Goal: Task Accomplishment & Management: Manage account settings

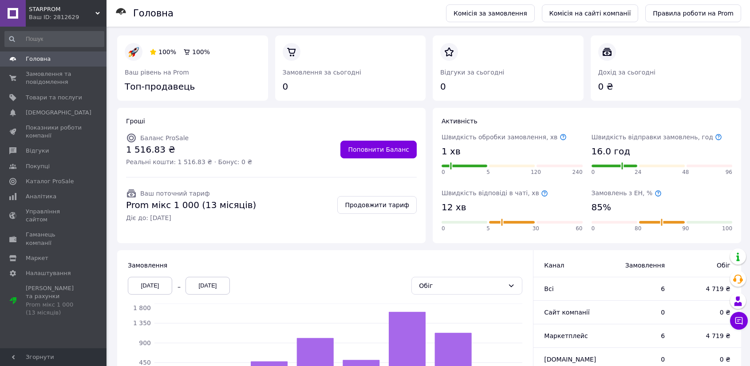
click at [58, 94] on span "Товари та послуги" at bounding box center [54, 98] width 56 height 8
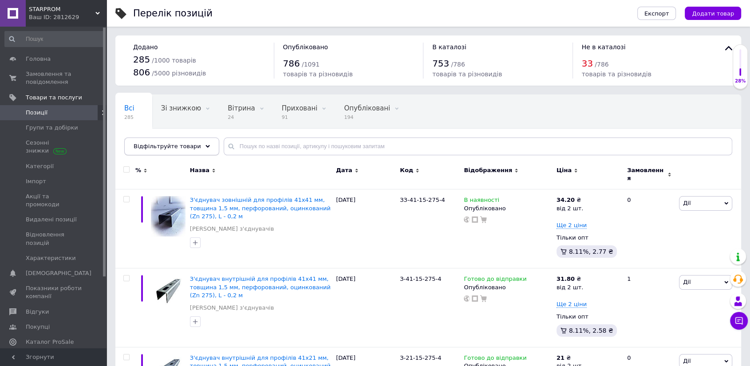
click at [185, 144] on span "Відфільтруйте товари" at bounding box center [167, 146] width 67 height 7
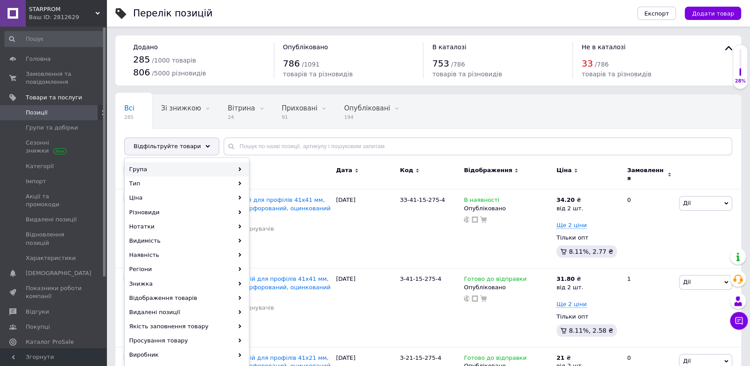
click at [231, 169] on div "Група" at bounding box center [186, 169] width 123 height 14
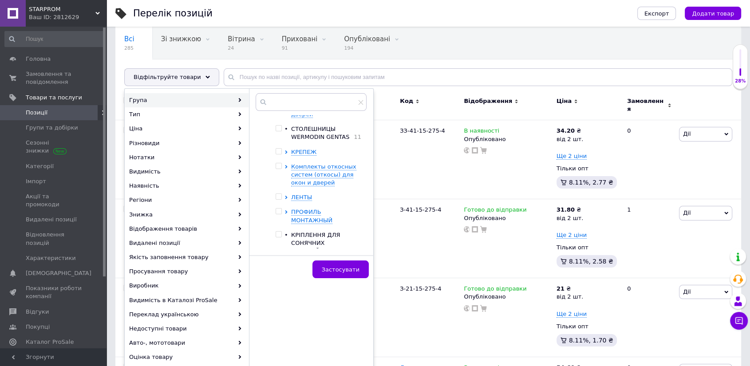
scroll to position [115, 0]
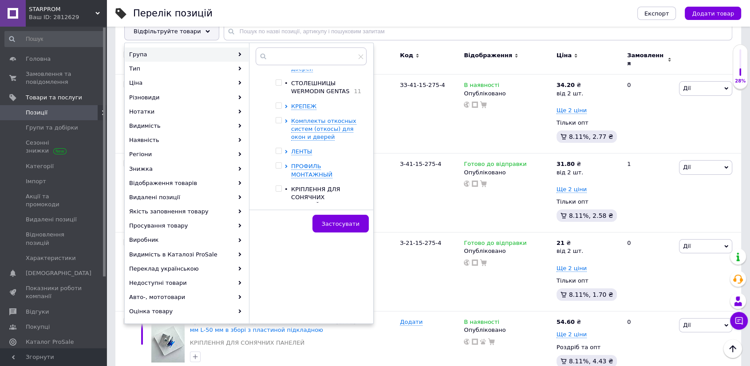
click at [275, 186] on input "checkbox" at bounding box center [278, 189] width 6 height 6
checkbox input "true"
click at [365, 220] on button "Застосувати" at bounding box center [340, 224] width 56 height 18
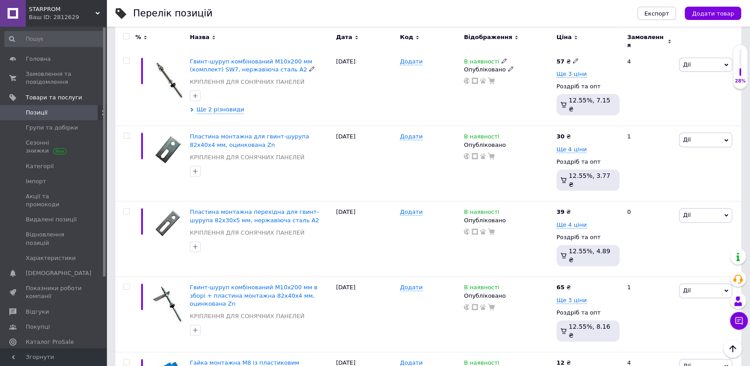
scroll to position [460, 0]
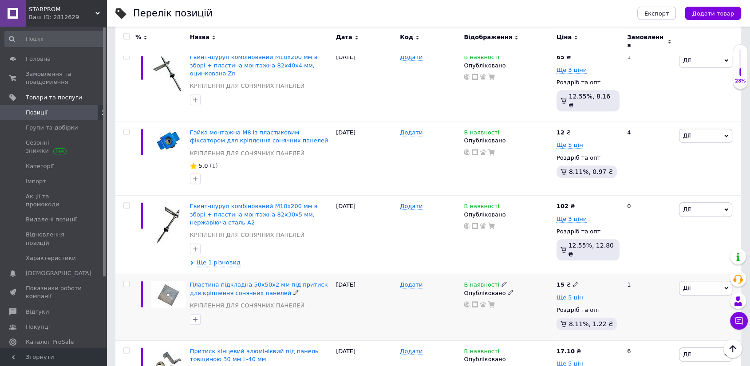
click at [570, 294] on span "Ще 5 цін" at bounding box center [569, 297] width 27 height 7
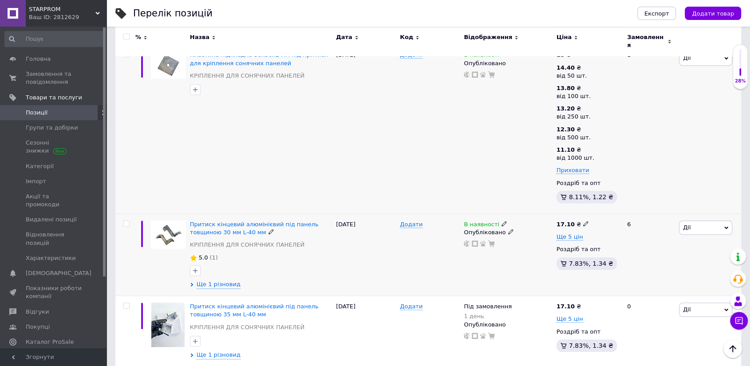
scroll to position [1035, 0]
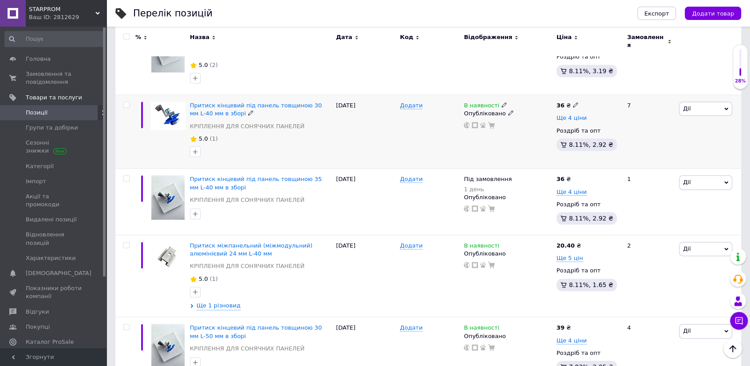
click at [572, 114] on span "Ще 4 ціни" at bounding box center [571, 117] width 30 height 7
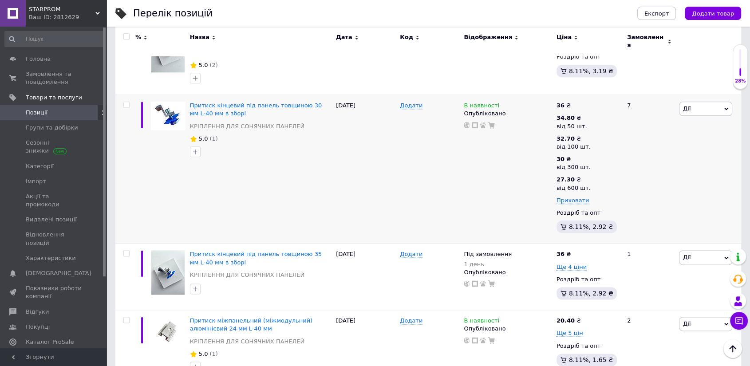
click at [47, 111] on span "Позиції" at bounding box center [54, 113] width 56 height 8
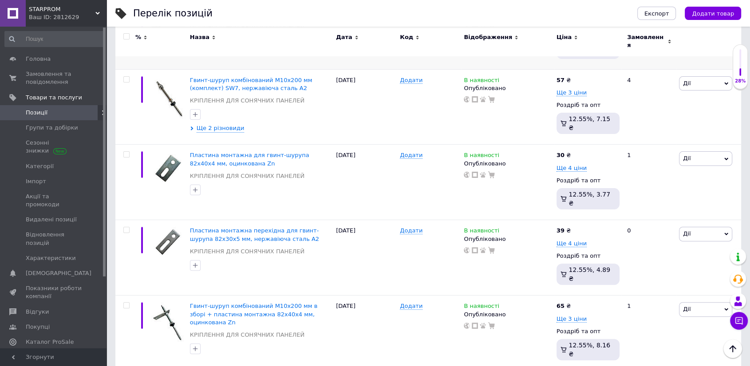
scroll to position [115, 0]
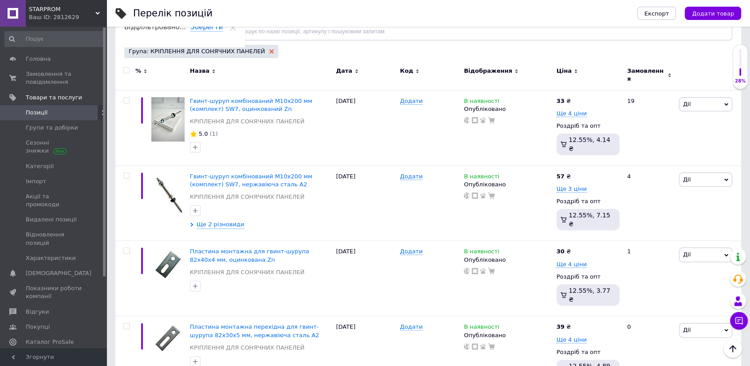
click at [269, 52] on icon at bounding box center [271, 51] width 4 height 4
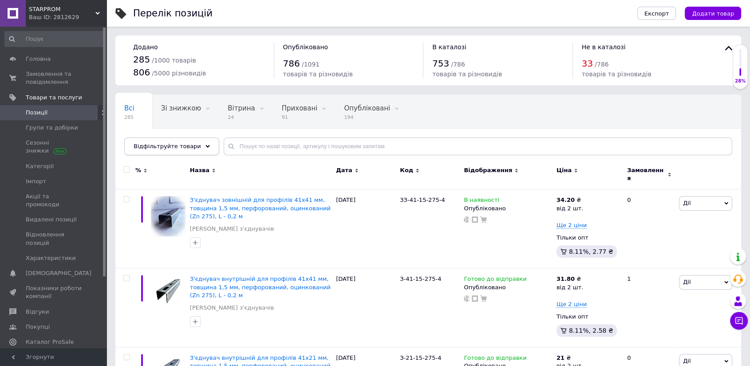
click at [201, 140] on div "Відфільтруйте товари" at bounding box center [171, 147] width 95 height 18
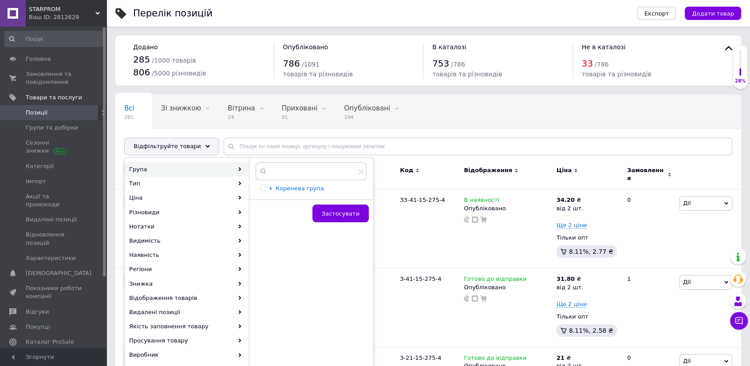
click at [294, 188] on span "Коренева група" at bounding box center [299, 188] width 48 height 7
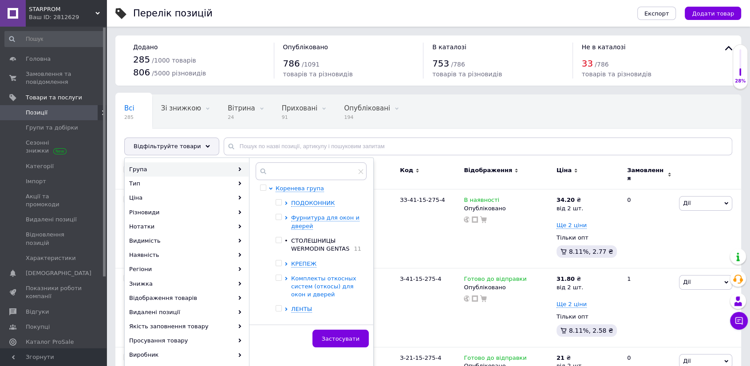
scroll to position [43, 0]
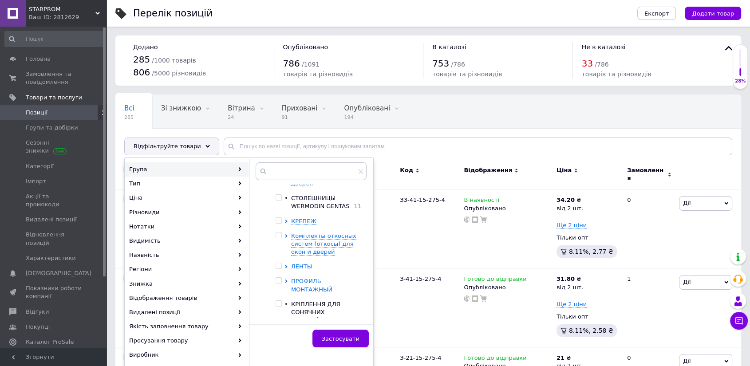
click at [326, 279] on span "ПРОФИЛЬ МОНТАЖНЫЙ" at bounding box center [311, 285] width 41 height 15
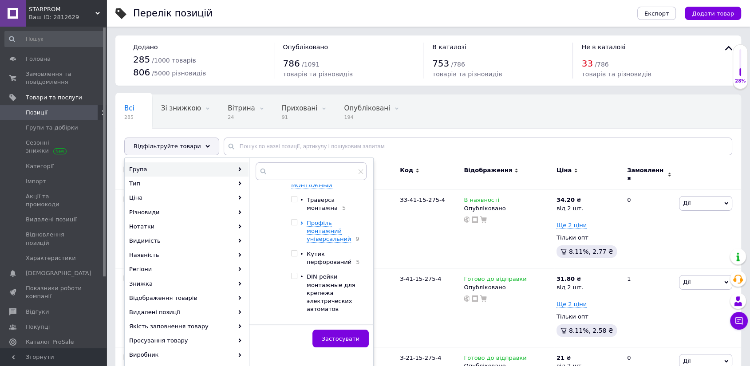
scroll to position [169, 0]
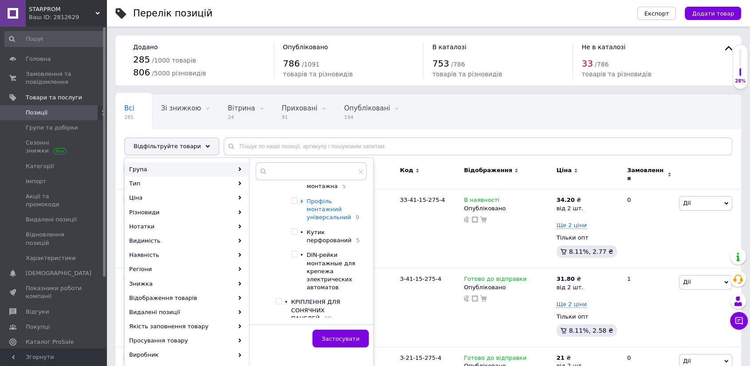
click at [301, 200] on icon at bounding box center [302, 202] width 4 height 4
click at [307, 229] on input "checkbox" at bounding box center [305, 232] width 6 height 6
checkbox input "true"
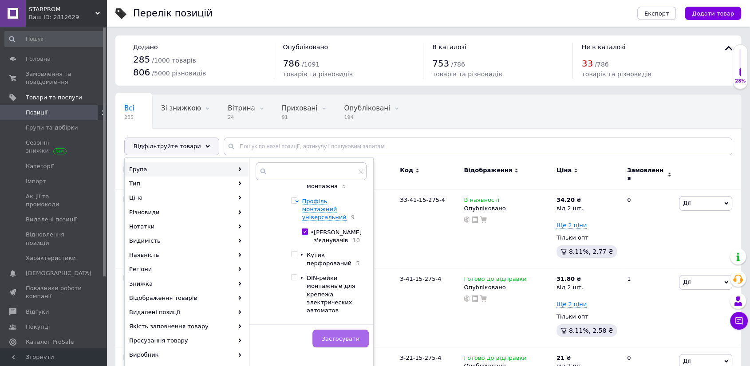
click at [334, 339] on span "Застосувати" at bounding box center [341, 338] width 38 height 7
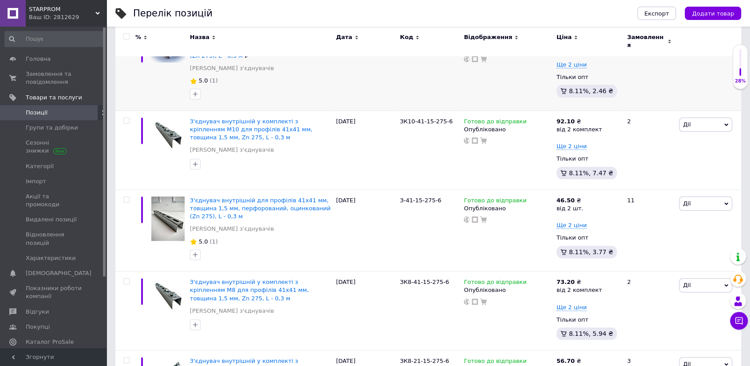
scroll to position [230, 0]
